Goal: Task Accomplishment & Management: Complete application form

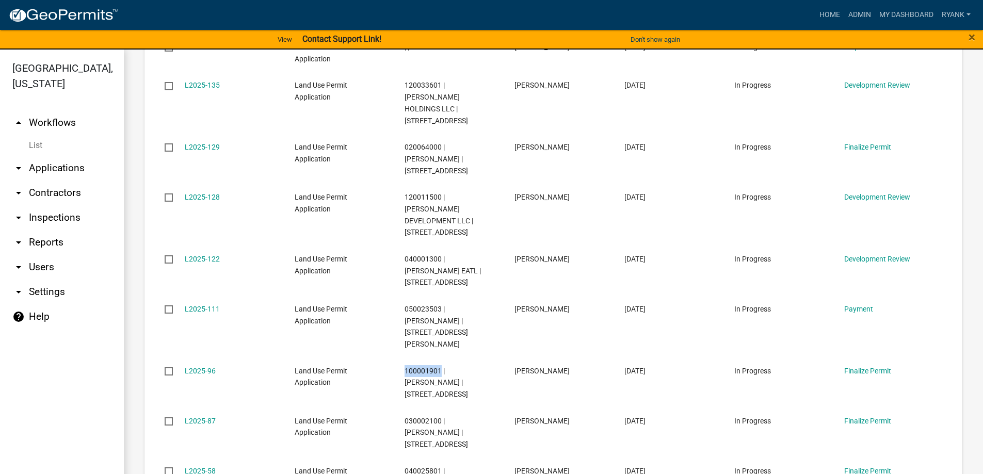
scroll to position [258, 0]
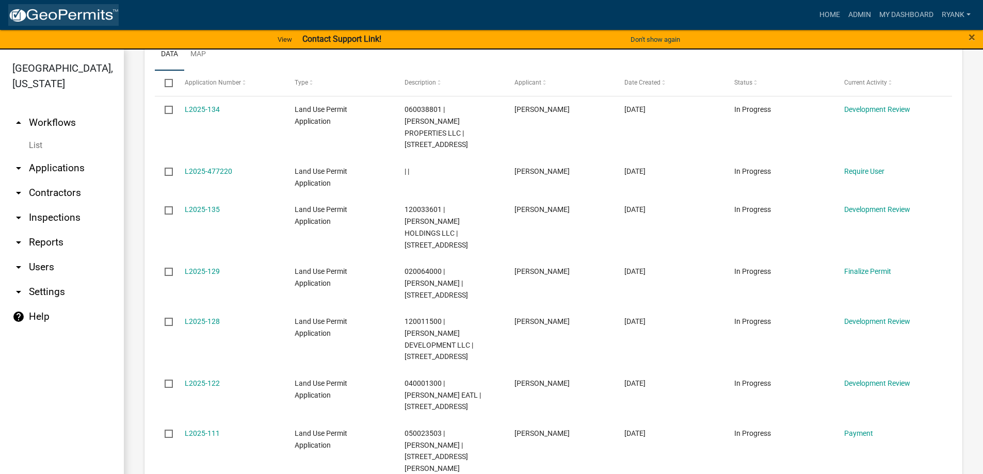
click at [92, 15] on img at bounding box center [63, 15] width 110 height 15
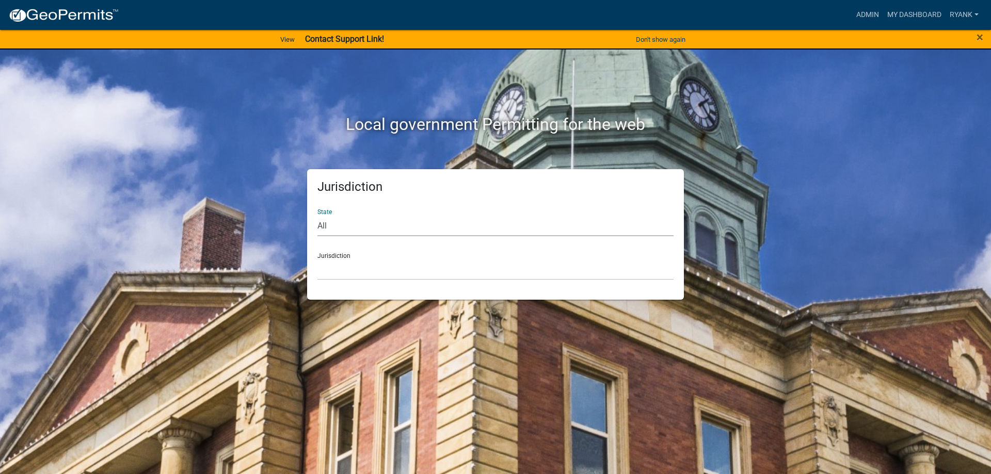
click at [406, 228] on select "All Colorado Georgia Indiana Iowa Kansas Minnesota Ohio South Carolina Wisconsin" at bounding box center [495, 225] width 356 height 21
click at [317, 215] on select "All Colorado Georgia Indiana Iowa Kansas Minnesota Ohio South Carolina Wisconsin" at bounding box center [495, 225] width 356 height 21
click at [367, 226] on select "All Colorado Georgia Indiana Iowa Kansas Minnesota Ohio South Carolina Wisconsin" at bounding box center [495, 225] width 356 height 21
select select "Minnesota"
click at [317, 215] on select "All Colorado Georgia Indiana Iowa Kansas Minnesota Ohio South Carolina Wisconsin" at bounding box center [495, 225] width 356 height 21
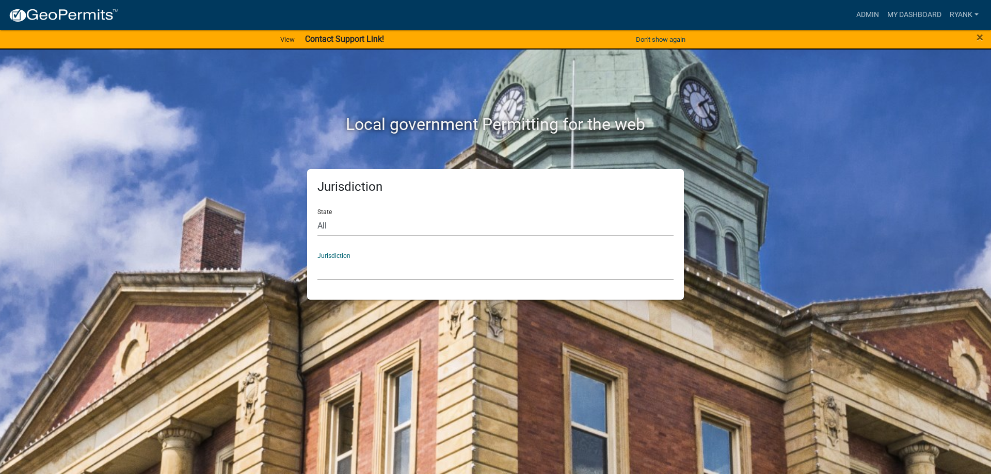
click at [341, 275] on select "Becker County, Minnesota Benton County, Minnesota Carlton County, Minnesota Cit…" at bounding box center [495, 269] width 356 height 21
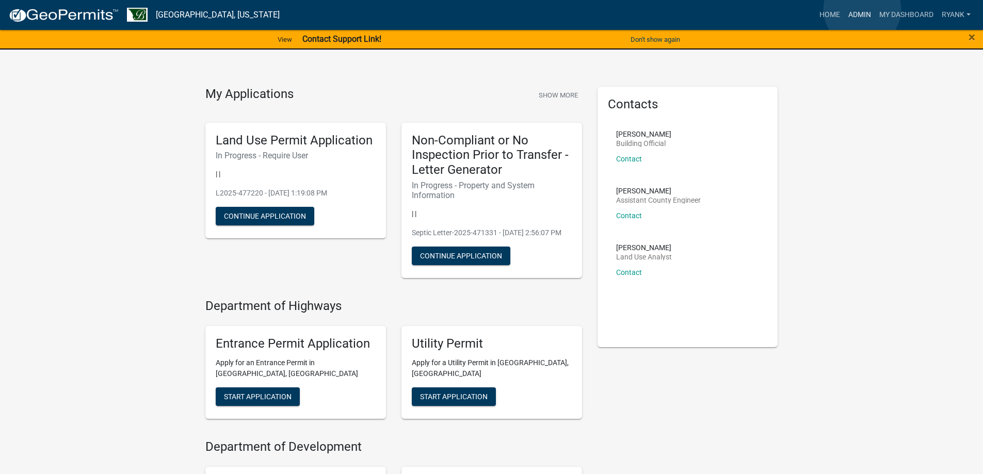
drag, startPoint x: 862, startPoint y: 9, endPoint x: 798, endPoint y: 7, distance: 64.5
click at [862, 10] on link "Admin" at bounding box center [859, 15] width 31 height 20
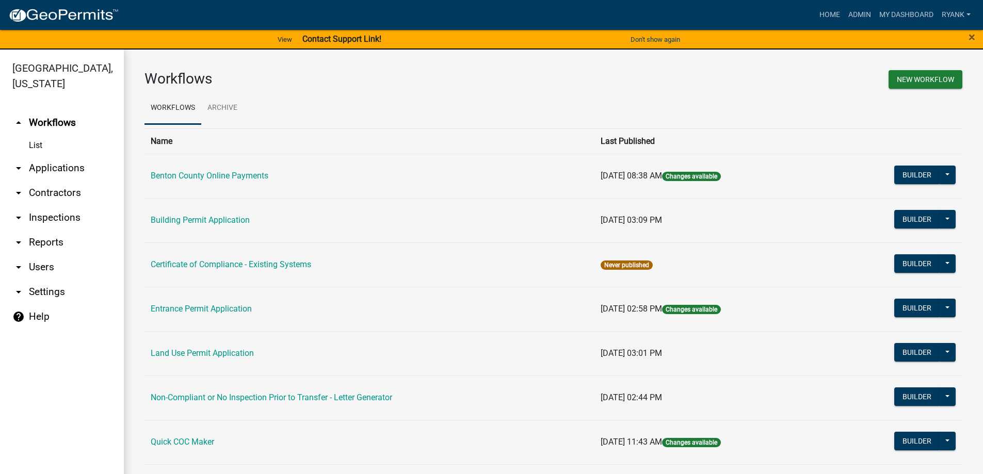
click at [63, 170] on link "arrow_drop_down Applications" at bounding box center [62, 168] width 124 height 25
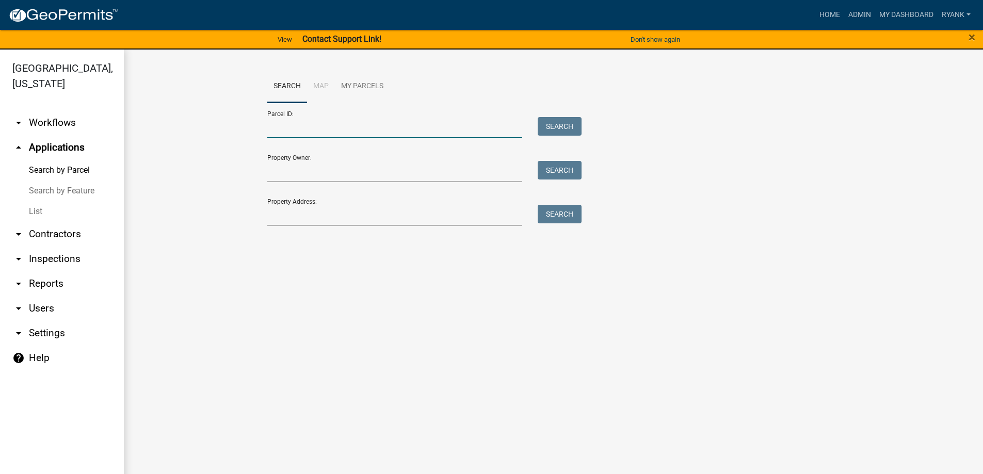
click at [333, 129] on input "Parcel ID:" at bounding box center [394, 127] width 255 height 21
type input "050024600"
click at [569, 125] on button "Search" at bounding box center [560, 126] width 44 height 19
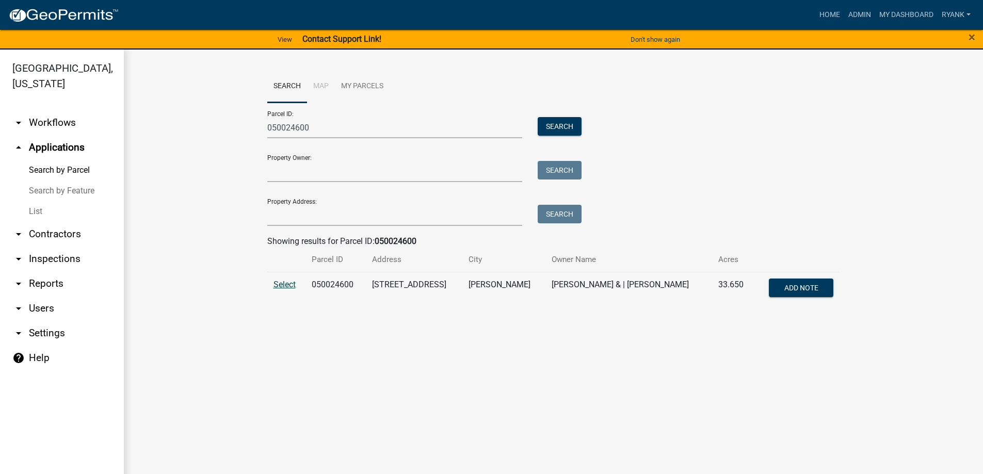
click at [293, 285] on span "Select" at bounding box center [285, 285] width 22 height 10
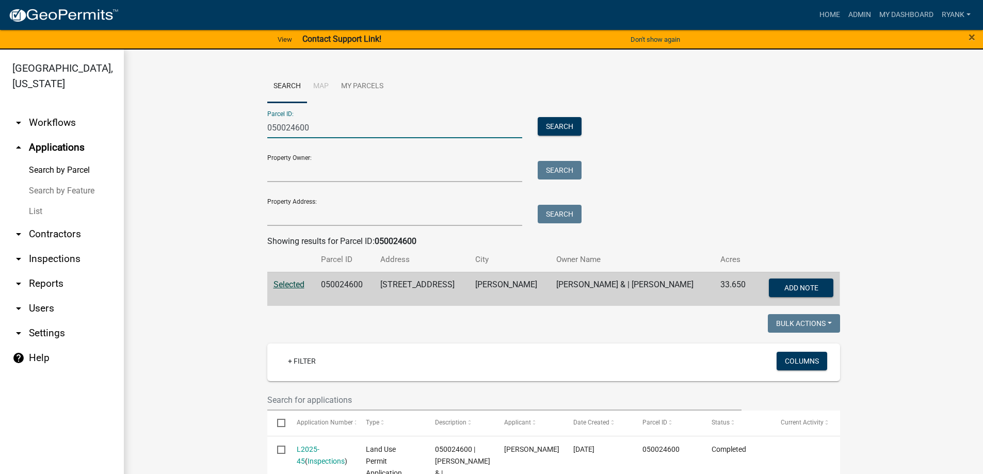
drag, startPoint x: 327, startPoint y: 129, endPoint x: 196, endPoint y: 97, distance: 134.9
click at [196, 99] on wm-workflow-application-search-view "Search Map My Parcels Parcel ID: 050024600 Search Property Owner: Search Proper…" at bounding box center [554, 311] width 818 height 482
paste input "070016200"
type input "070016200"
click at [557, 126] on button "Search" at bounding box center [560, 126] width 44 height 19
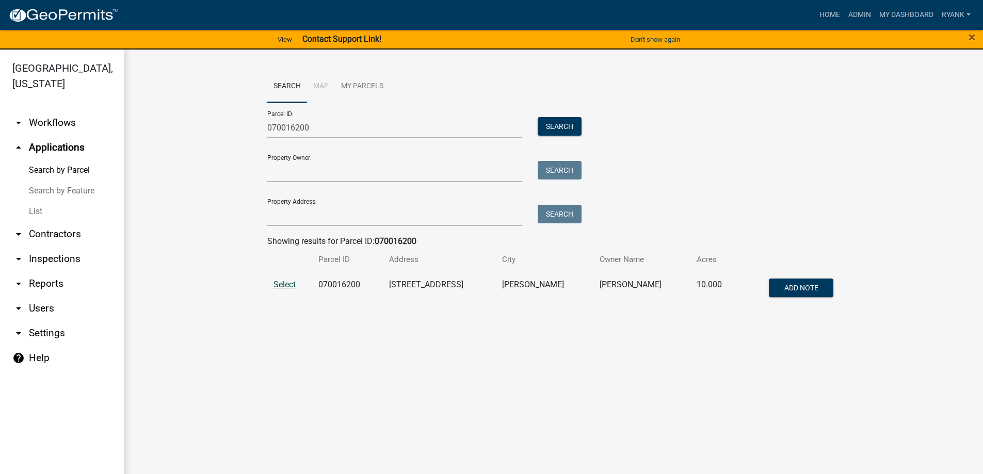
click at [282, 281] on span "Select" at bounding box center [285, 285] width 22 height 10
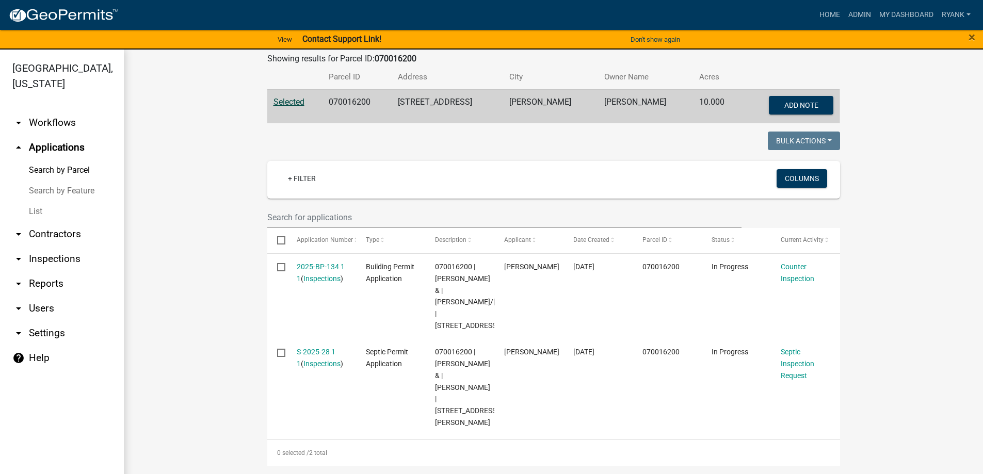
scroll to position [12, 0]
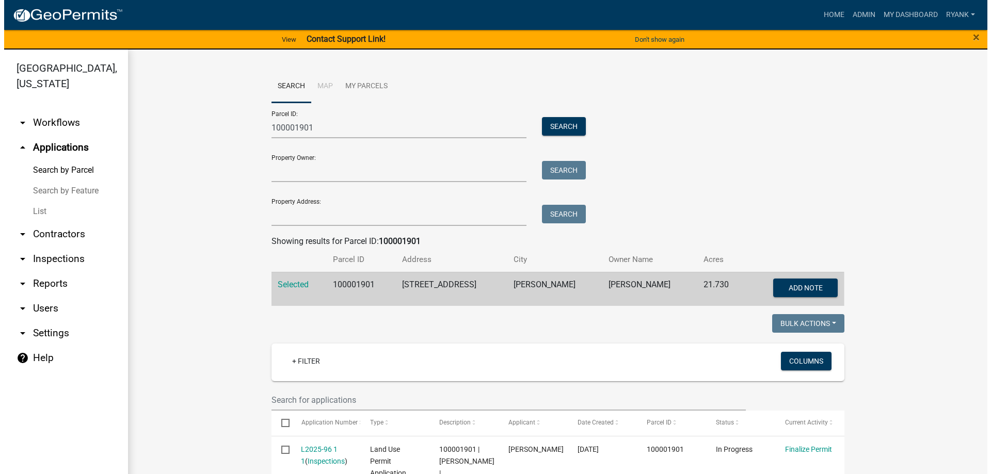
scroll to position [186, 0]
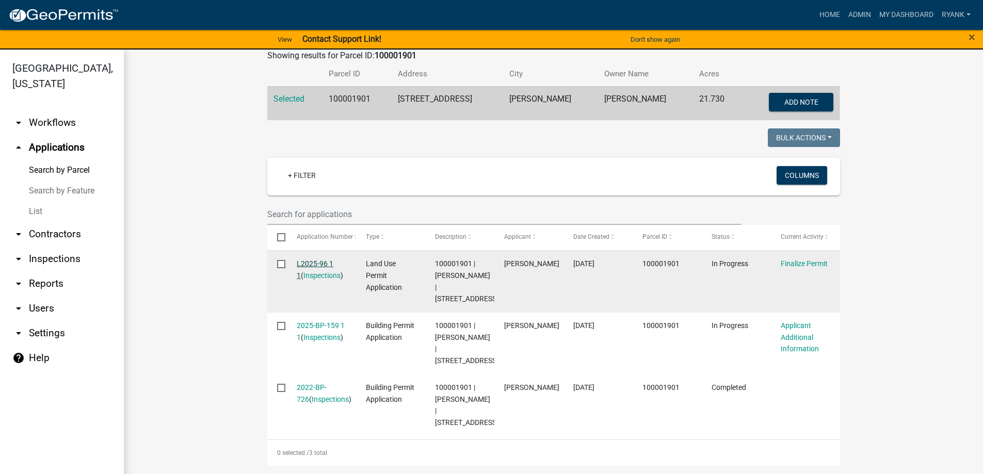
click at [326, 265] on link "L2025-96 1 1" at bounding box center [315, 270] width 37 height 20
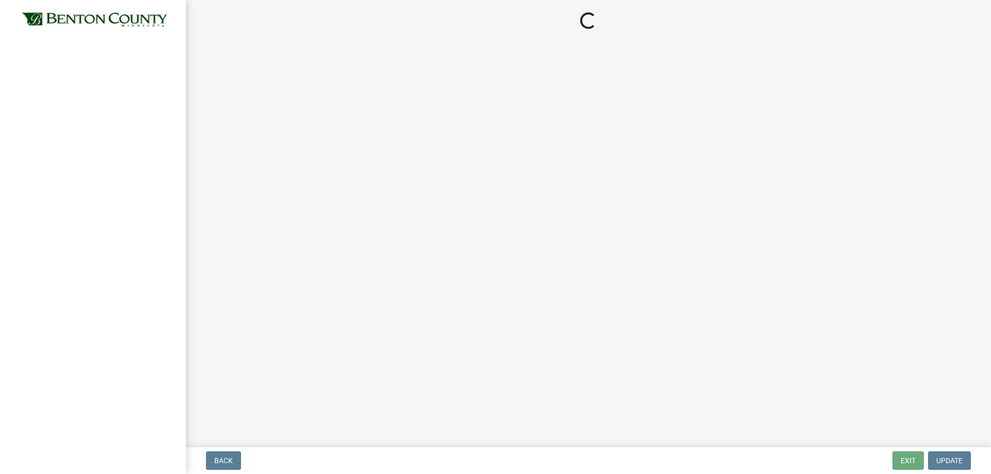
select select "2873f93f-8df0-4e6b-8434-4300eee57b0f"
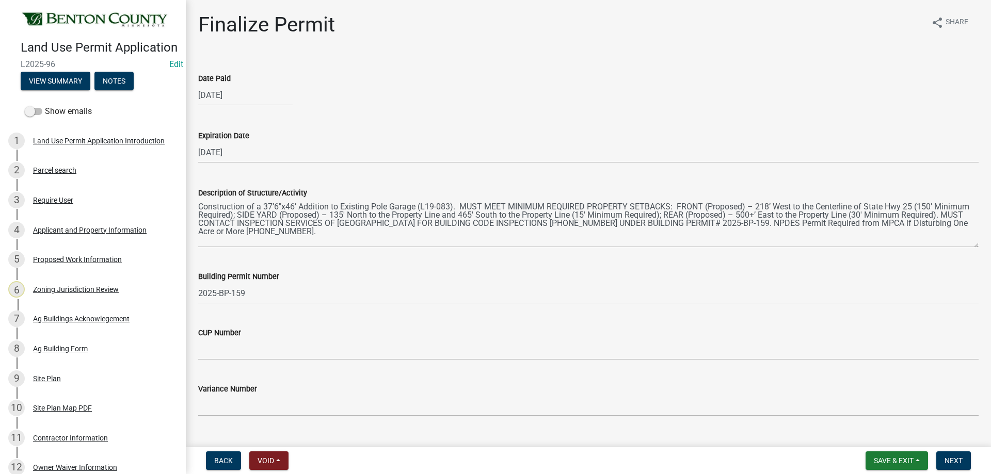
drag, startPoint x: 56, startPoint y: 58, endPoint x: 63, endPoint y: 55, distance: 7.6
click at [56, 55] on h4 "Land Use Permit Application" at bounding box center [99, 47] width 157 height 15
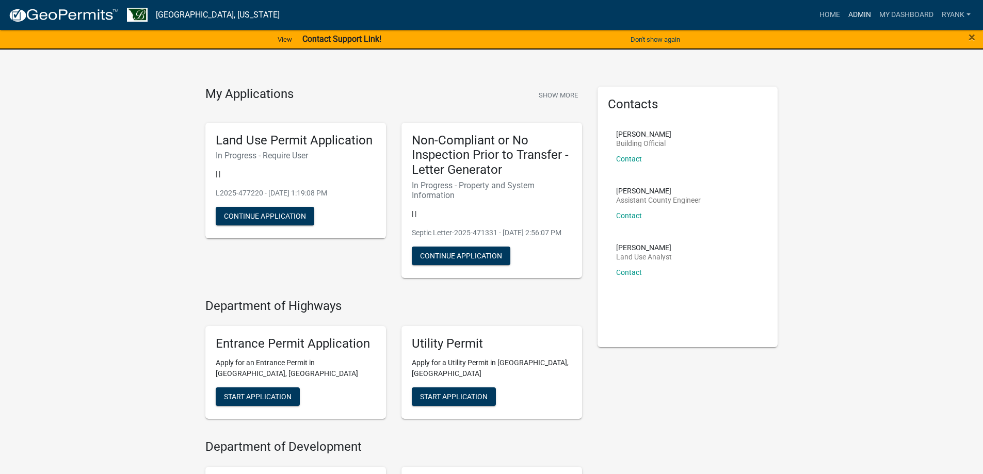
click at [849, 16] on link "Admin" at bounding box center [859, 15] width 31 height 20
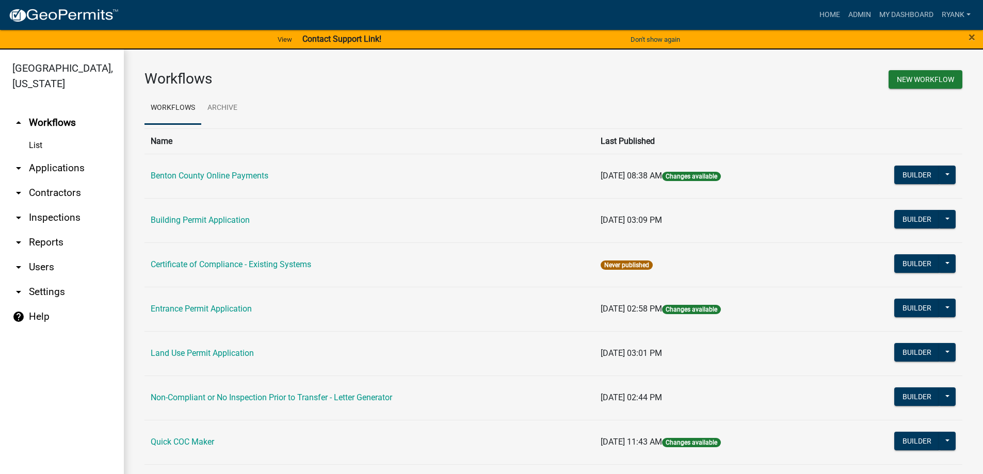
click at [59, 166] on link "arrow_drop_down Applications" at bounding box center [62, 168] width 124 height 25
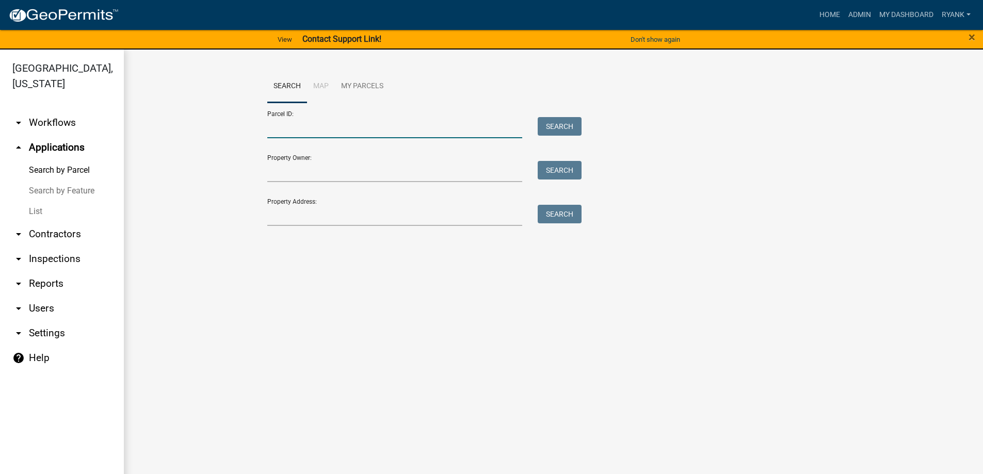
click at [323, 131] on input "Parcel ID:" at bounding box center [394, 127] width 255 height 21
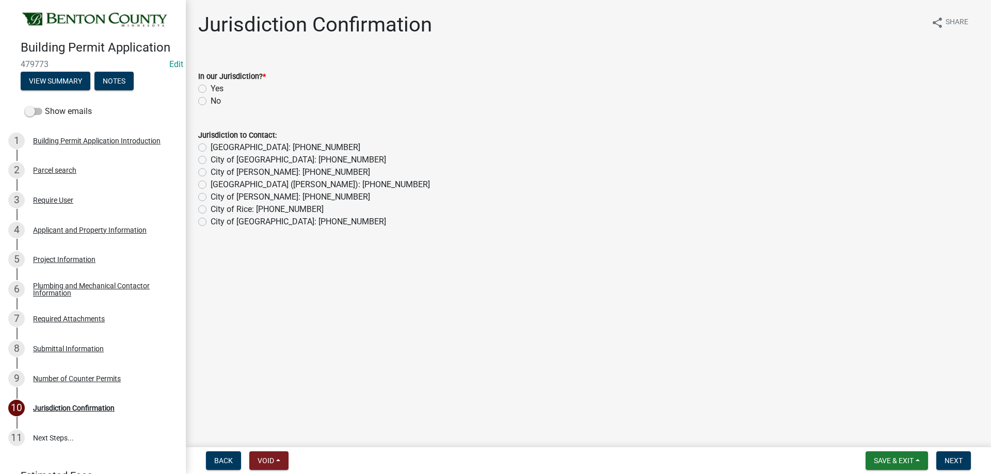
click at [211, 89] on label "Yes" at bounding box center [217, 89] width 13 height 12
click at [211, 89] on input "Yes" at bounding box center [214, 86] width 7 height 7
radio input "true"
click at [947, 455] on button "Next" at bounding box center [953, 461] width 35 height 19
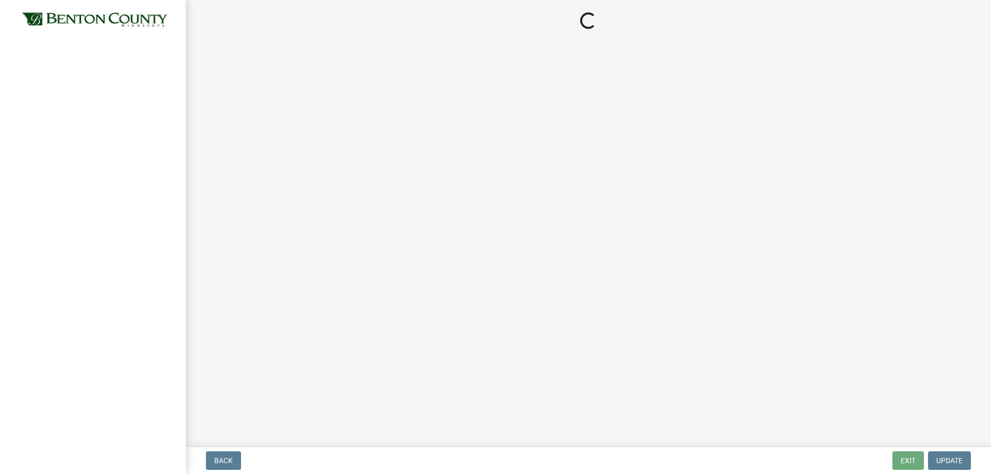
select select "3: 3"
